Goal: Information Seeking & Learning: Learn about a topic

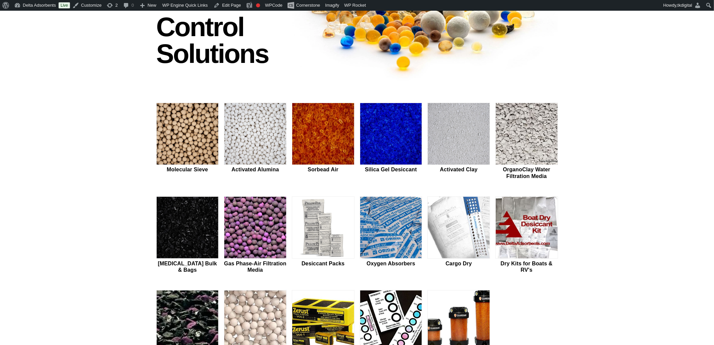
scroll to position [81, 0]
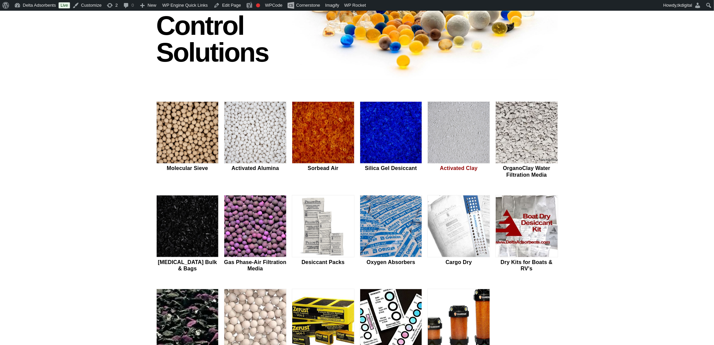
click at [445, 131] on img at bounding box center [459, 133] width 62 height 62
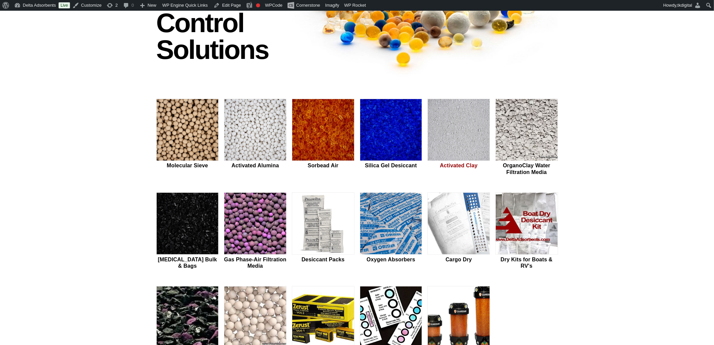
click at [455, 116] on img at bounding box center [459, 130] width 62 height 62
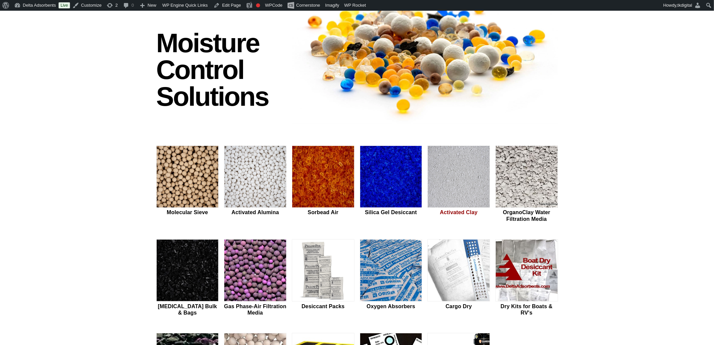
scroll to position [72, 0]
click at [469, 178] on img at bounding box center [459, 177] width 62 height 62
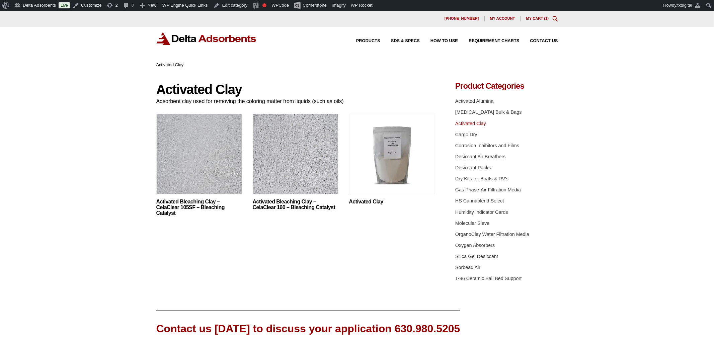
click at [373, 166] on img at bounding box center [392, 156] width 86 height 84
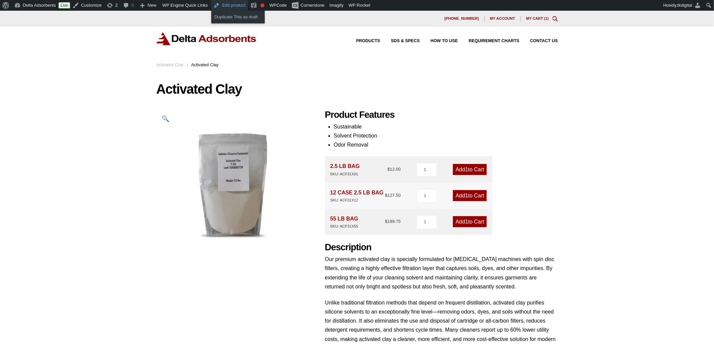
click at [231, 6] on link "Edit product" at bounding box center [229, 5] width 37 height 11
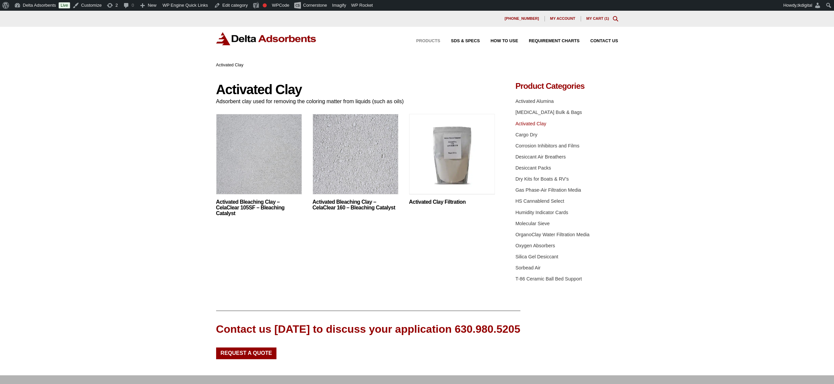
click at [428, 43] on span "Products" at bounding box center [428, 41] width 24 height 4
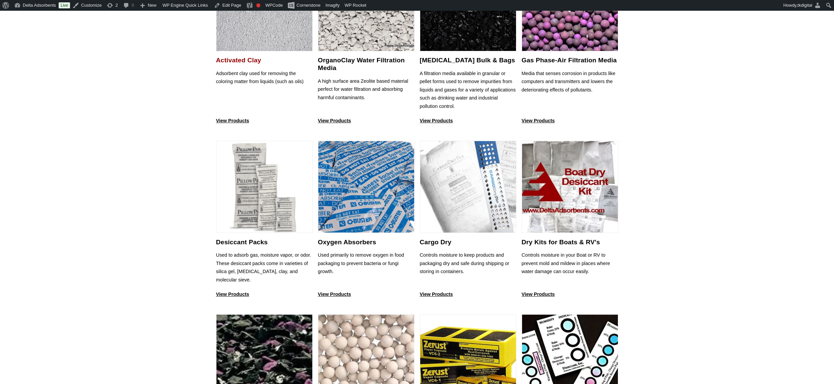
scroll to position [213, 0]
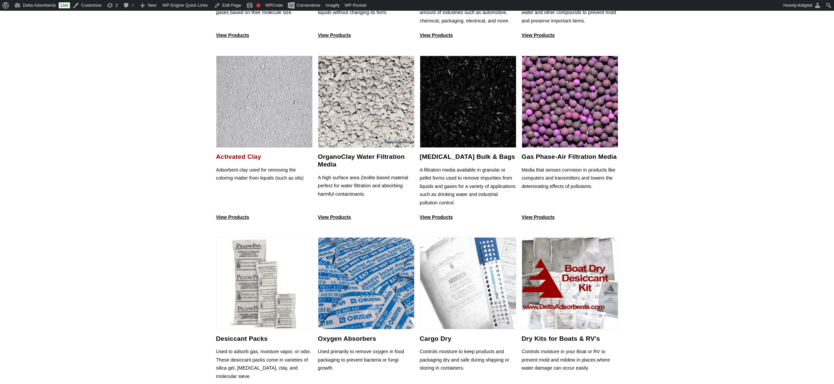
click at [273, 115] on img at bounding box center [264, 102] width 96 height 92
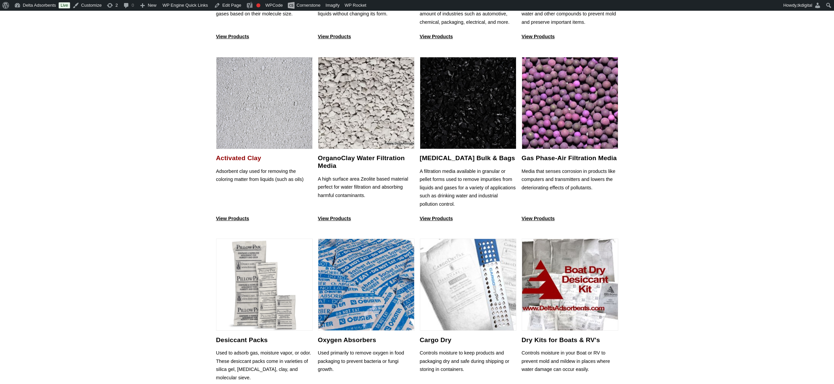
scroll to position [214, 0]
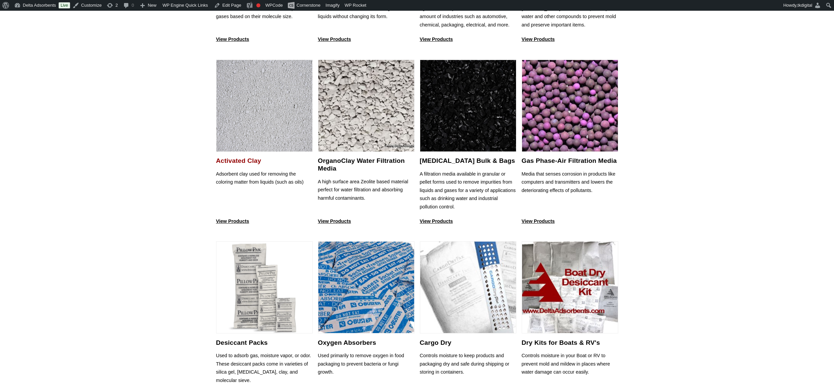
click at [246, 125] on img at bounding box center [264, 106] width 96 height 92
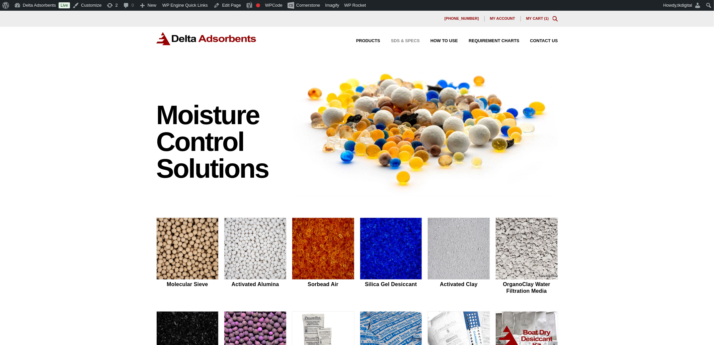
click at [403, 39] on span "SDS & SPECS" at bounding box center [405, 41] width 29 height 4
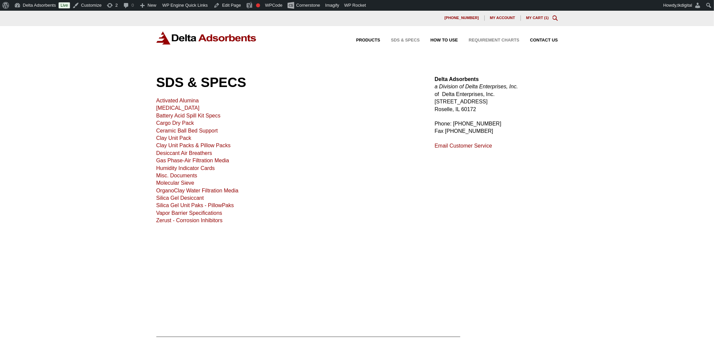
scroll to position [1, 0]
drag, startPoint x: 446, startPoint y: 42, endPoint x: 448, endPoint y: 38, distance: 4.1
click at [446, 42] on div "Products SDS & SPECS How to Use Requirement Charts Contact Us" at bounding box center [452, 40] width 218 height 10
click at [448, 38] on div "Products SDS & SPECS How to Use Requirement Charts Contact Us" at bounding box center [452, 41] width 218 height 10
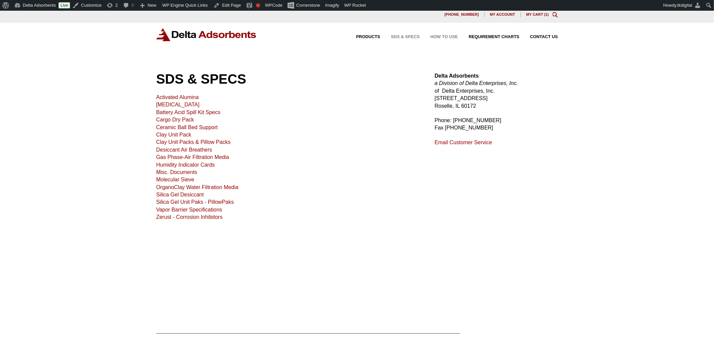
scroll to position [5, 0]
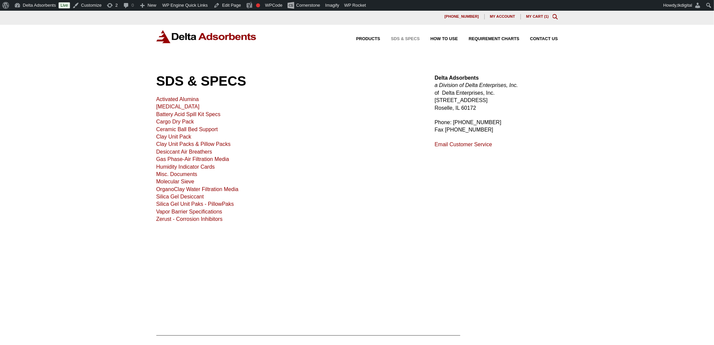
click at [449, 36] on div "Products SDS & SPECS How to Use Requirement Charts Contact Us" at bounding box center [452, 39] width 218 height 10
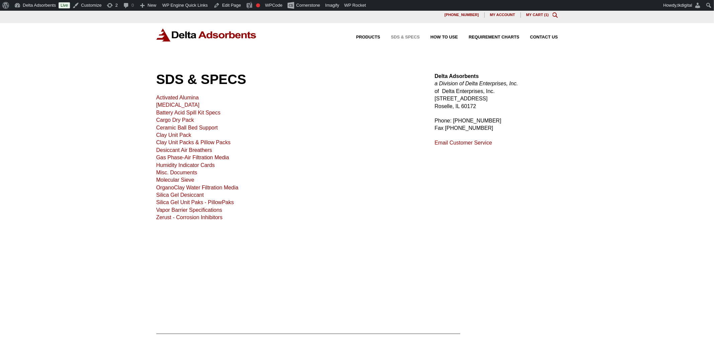
scroll to position [2, 0]
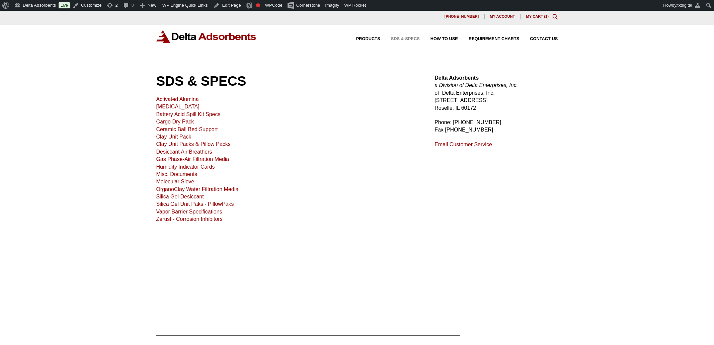
click at [445, 34] on div "Products SDS & SPECS How to Use Requirement Charts Contact Us" at bounding box center [452, 39] width 218 height 10
click at [443, 35] on div "Products SDS & SPECS How to Use Requirement Charts Contact Us" at bounding box center [452, 39] width 218 height 10
click at [440, 37] on span "How to Use" at bounding box center [444, 39] width 27 height 4
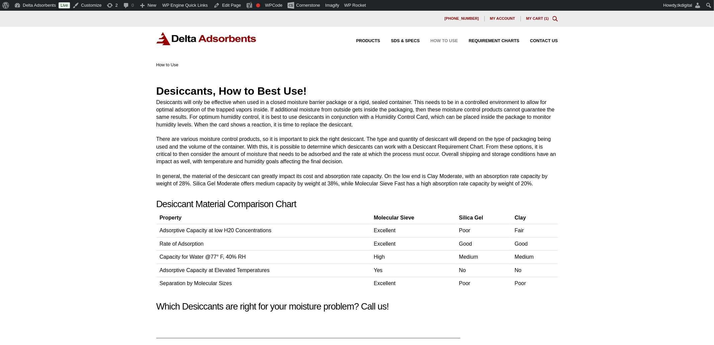
click at [477, 38] on div "Products SDS & SPECS How to Use Requirement Charts Contact Us" at bounding box center [452, 41] width 218 height 10
click at [477, 40] on span "Requirement Charts" at bounding box center [494, 41] width 51 height 4
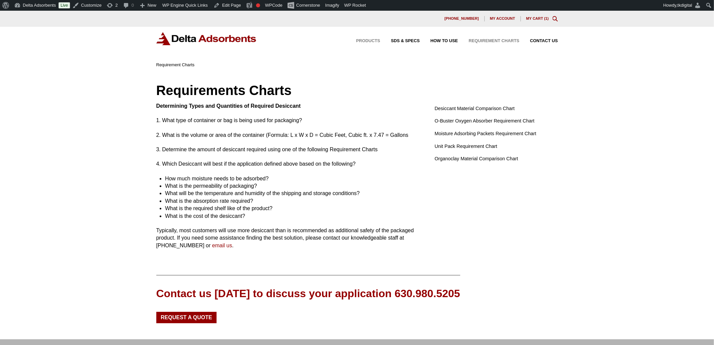
click at [375, 40] on span "Products" at bounding box center [368, 41] width 24 height 4
